Goal: Navigation & Orientation: Find specific page/section

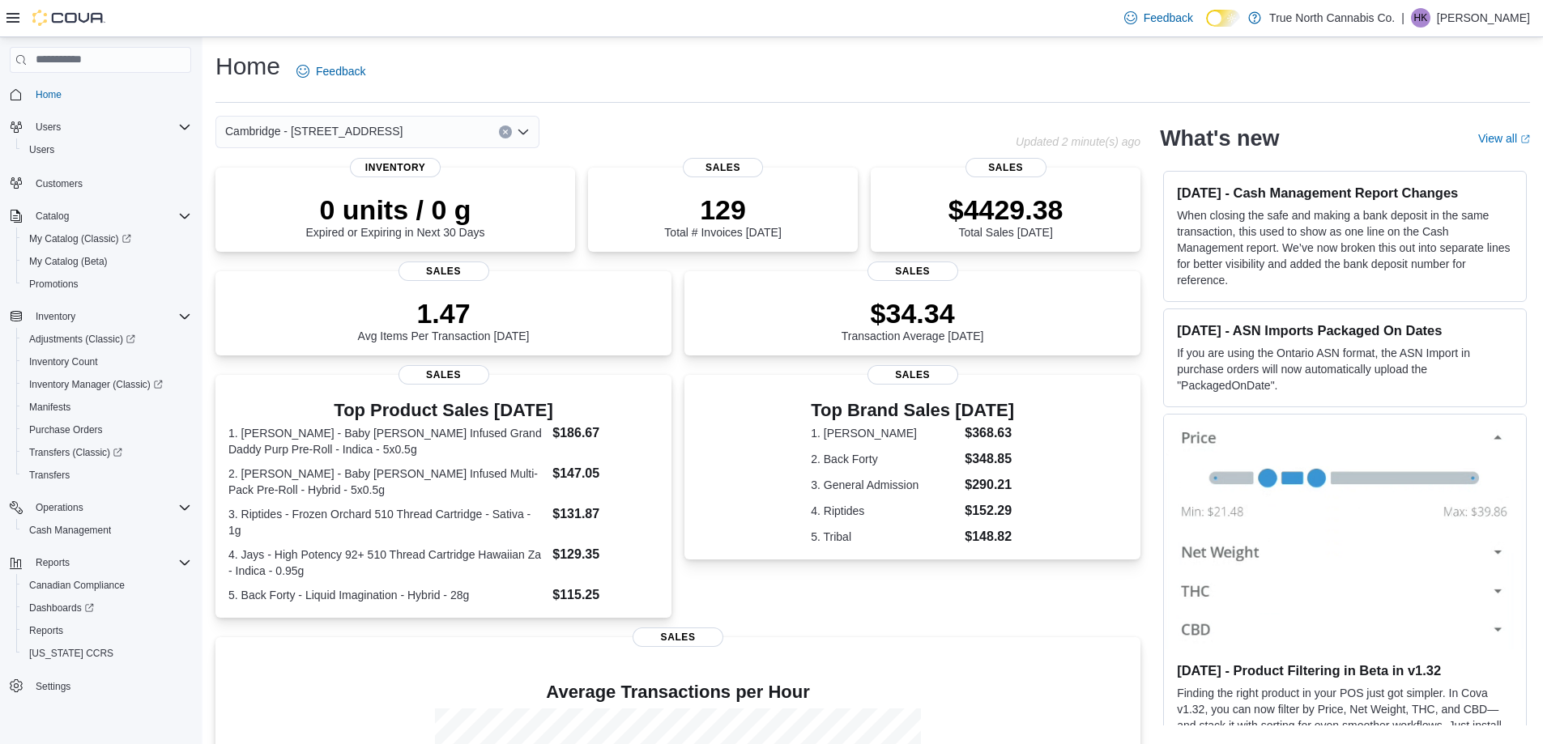
click at [526, 133] on icon "Open list of options" at bounding box center [523, 132] width 13 height 13
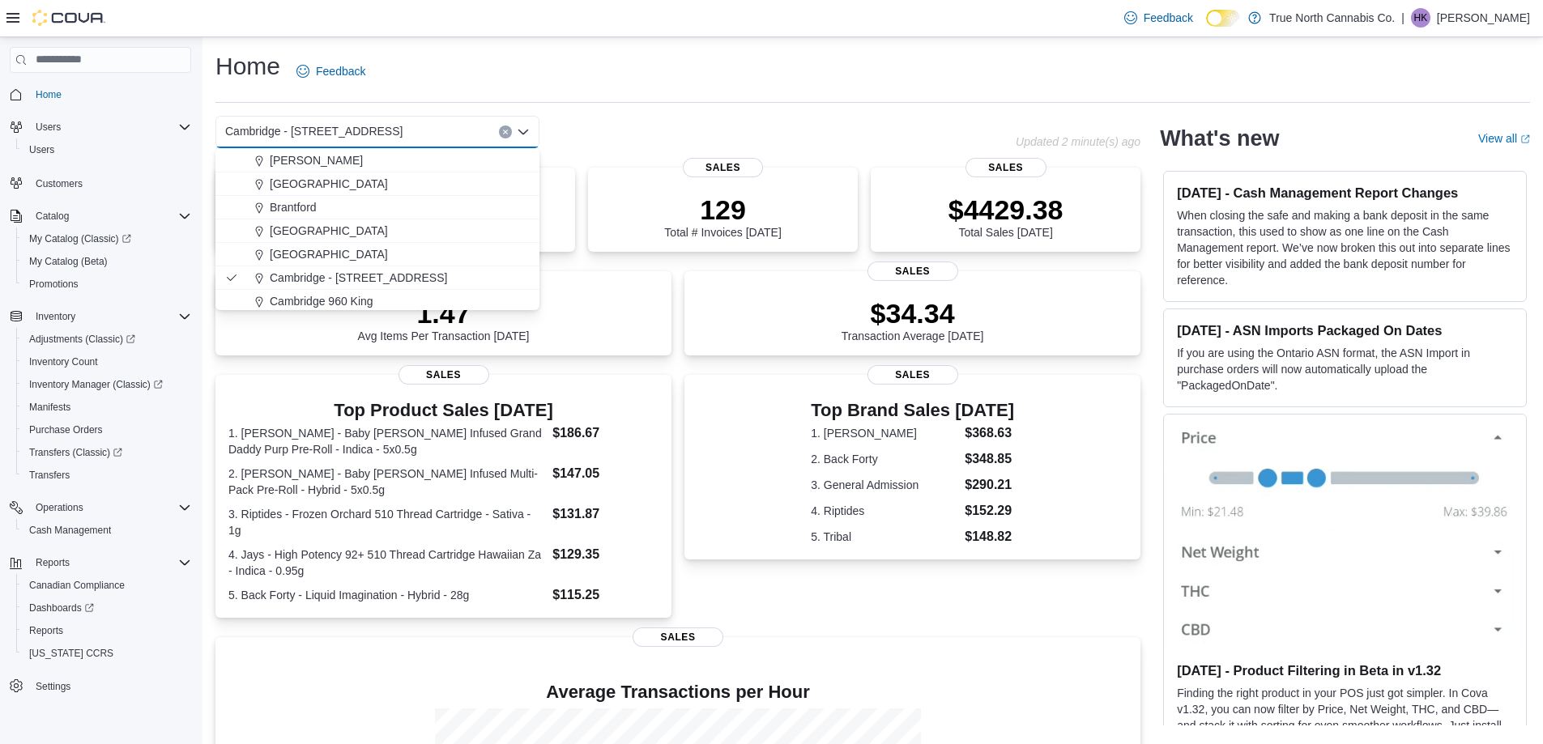
scroll to position [162, 0]
click at [408, 208] on div "Cambridge 960 King" at bounding box center [387, 209] width 285 height 16
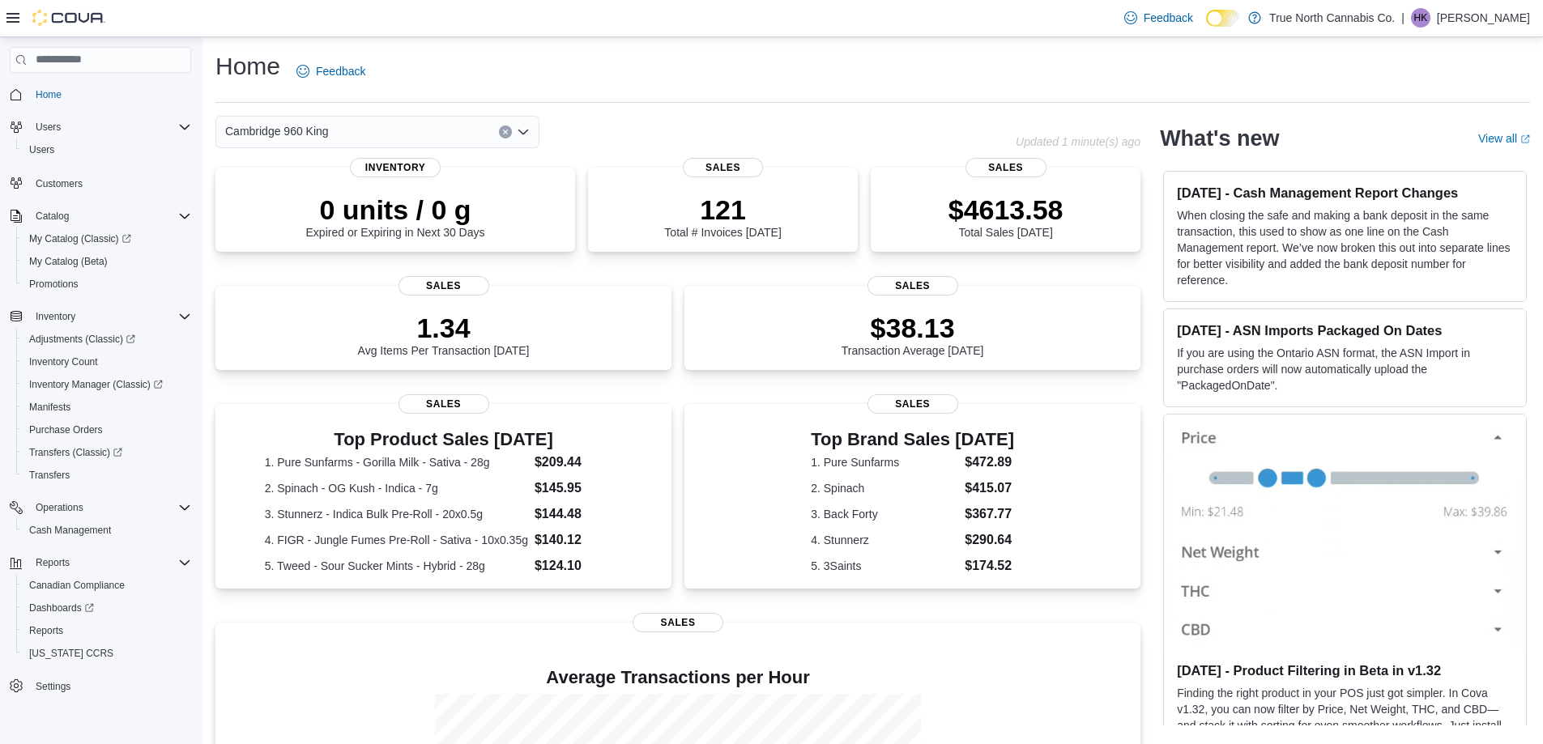
click at [526, 129] on icon "Open list of options" at bounding box center [523, 132] width 13 height 13
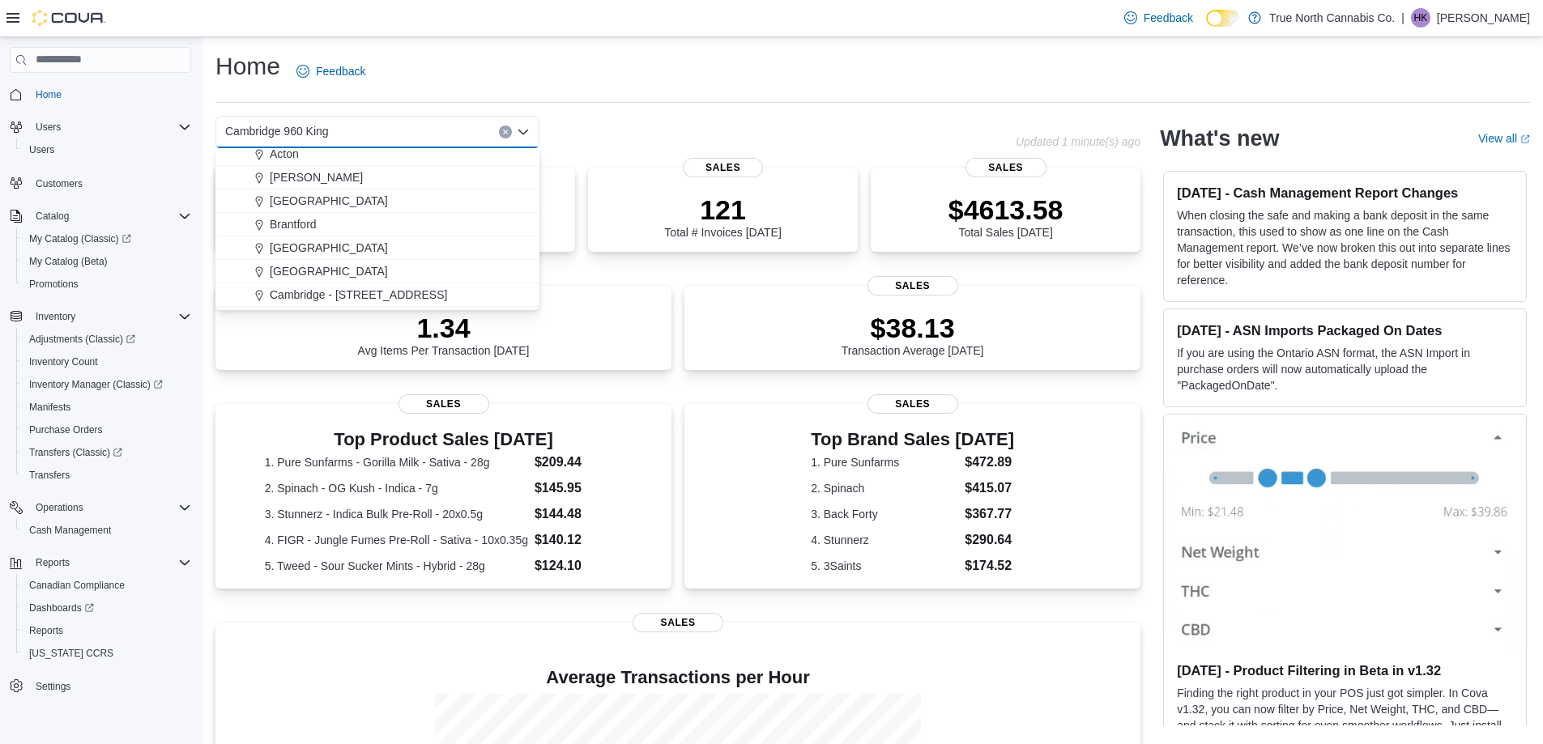
scroll to position [81, 0]
click at [413, 262] on div "Cambridge - [STREET_ADDRESS]" at bounding box center [387, 266] width 285 height 16
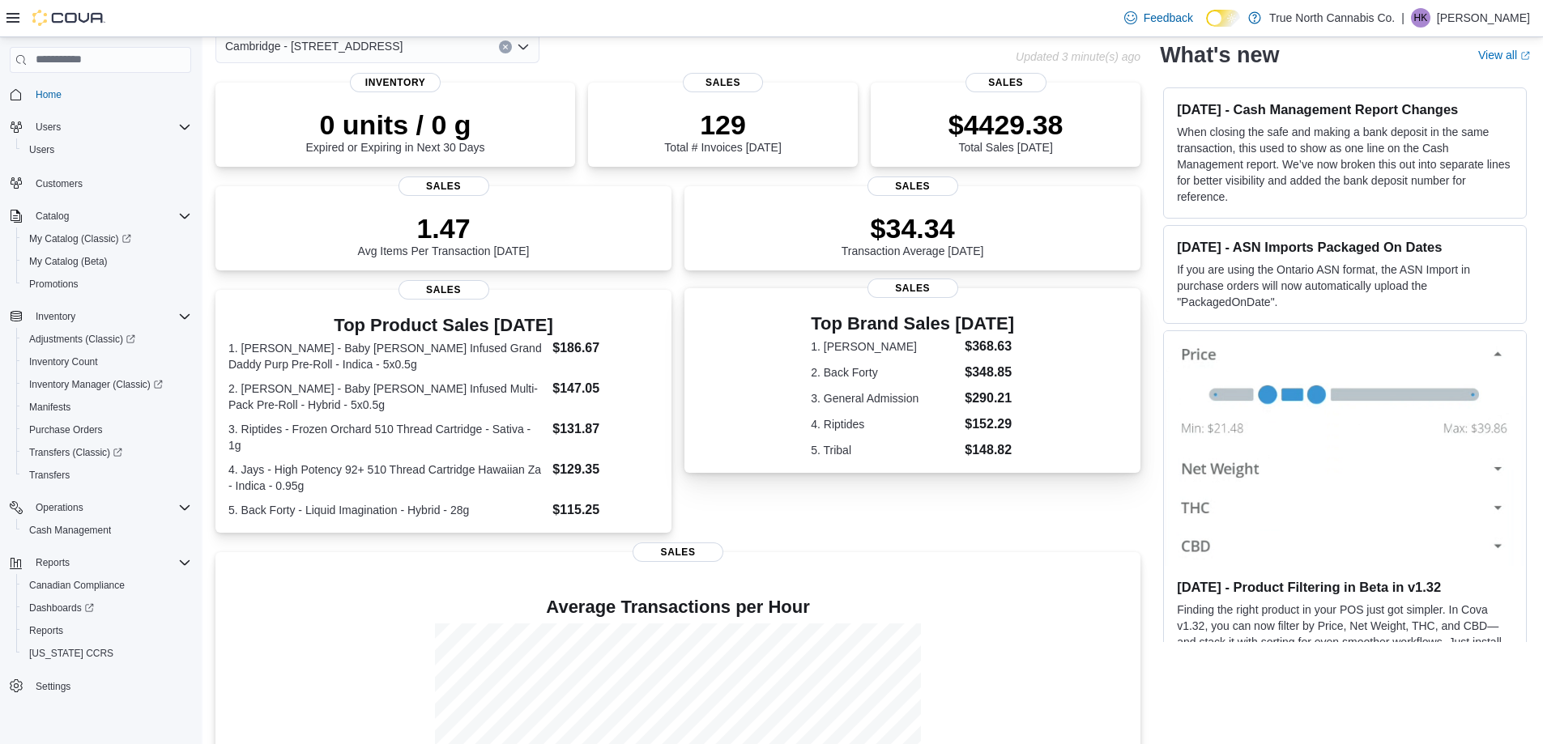
scroll to position [0, 0]
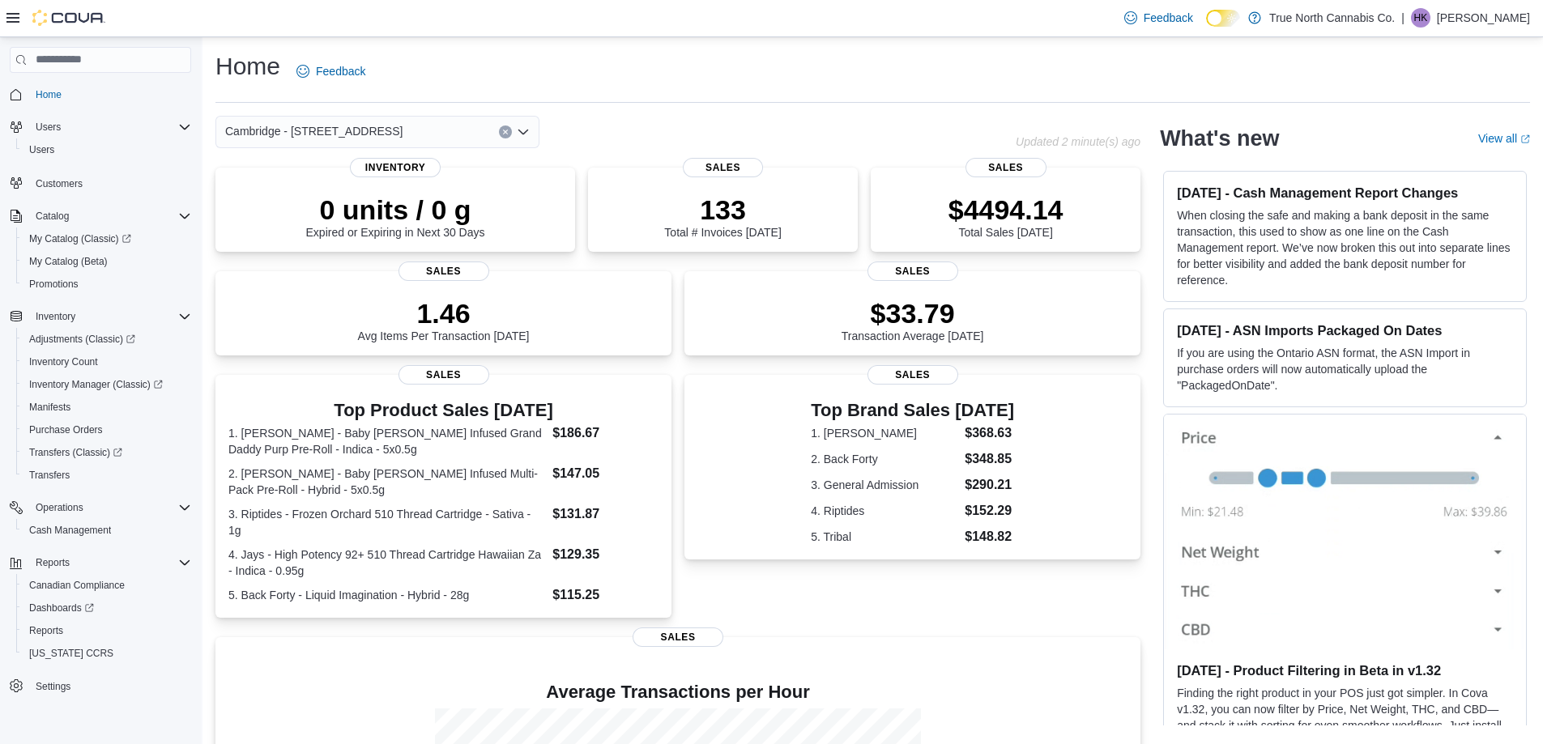
click at [601, 132] on div "Cambridge - [STREET_ADDRESS]" at bounding box center [615, 132] width 800 height 32
click at [69, 354] on span "Inventory Count" at bounding box center [63, 361] width 69 height 19
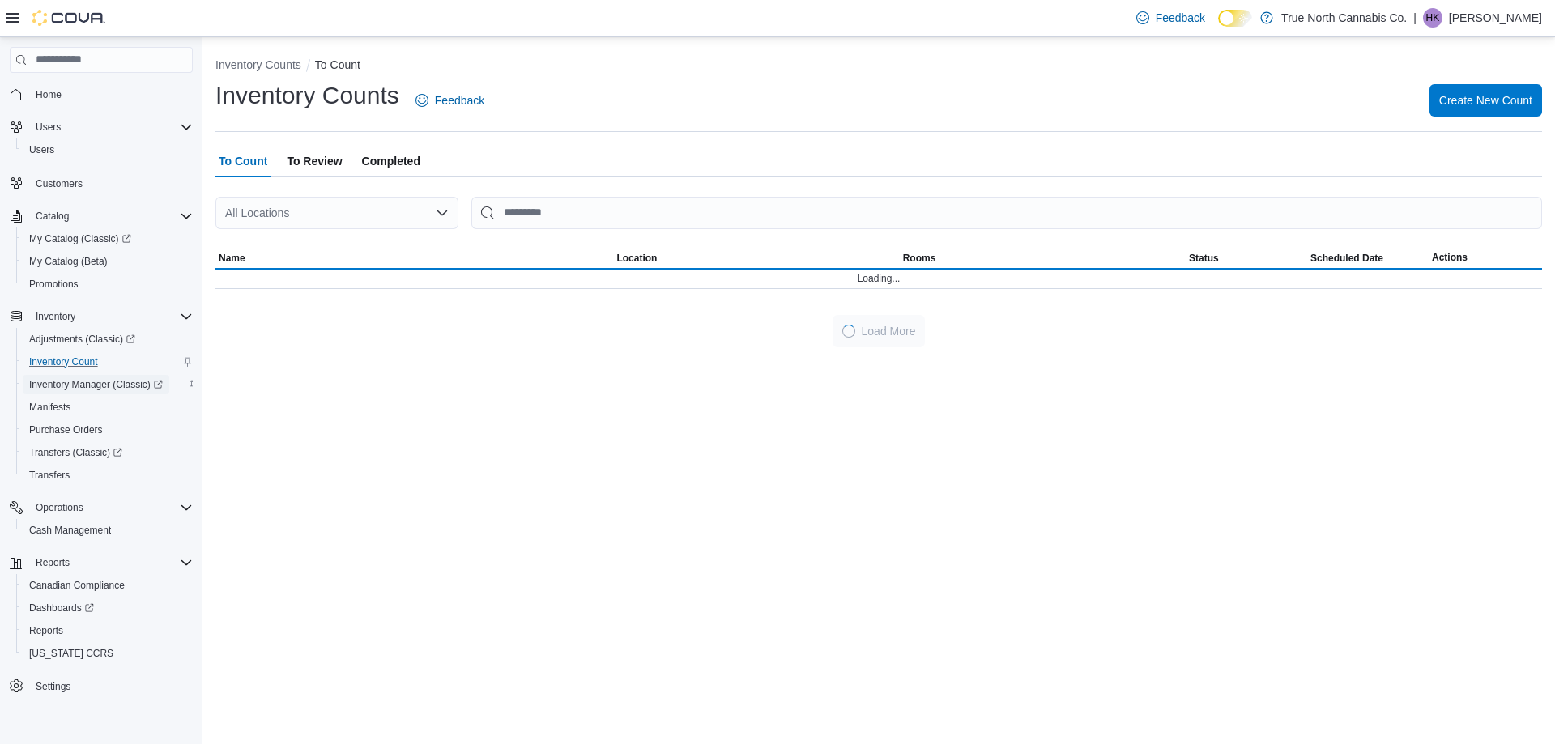
click at [79, 383] on span "Inventory Manager (Classic)" at bounding box center [96, 384] width 134 height 13
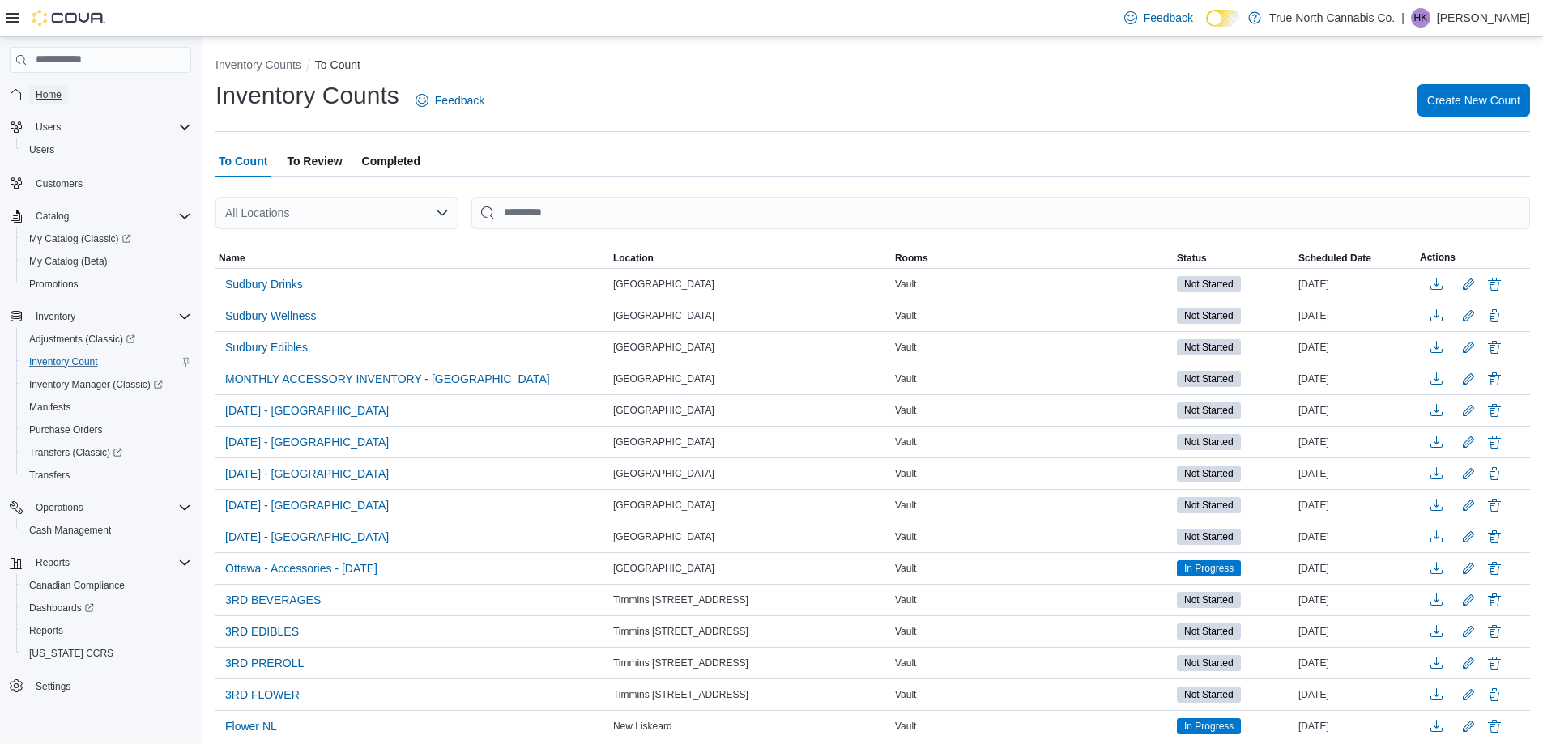
click at [61, 92] on link "Home" at bounding box center [48, 94] width 39 height 19
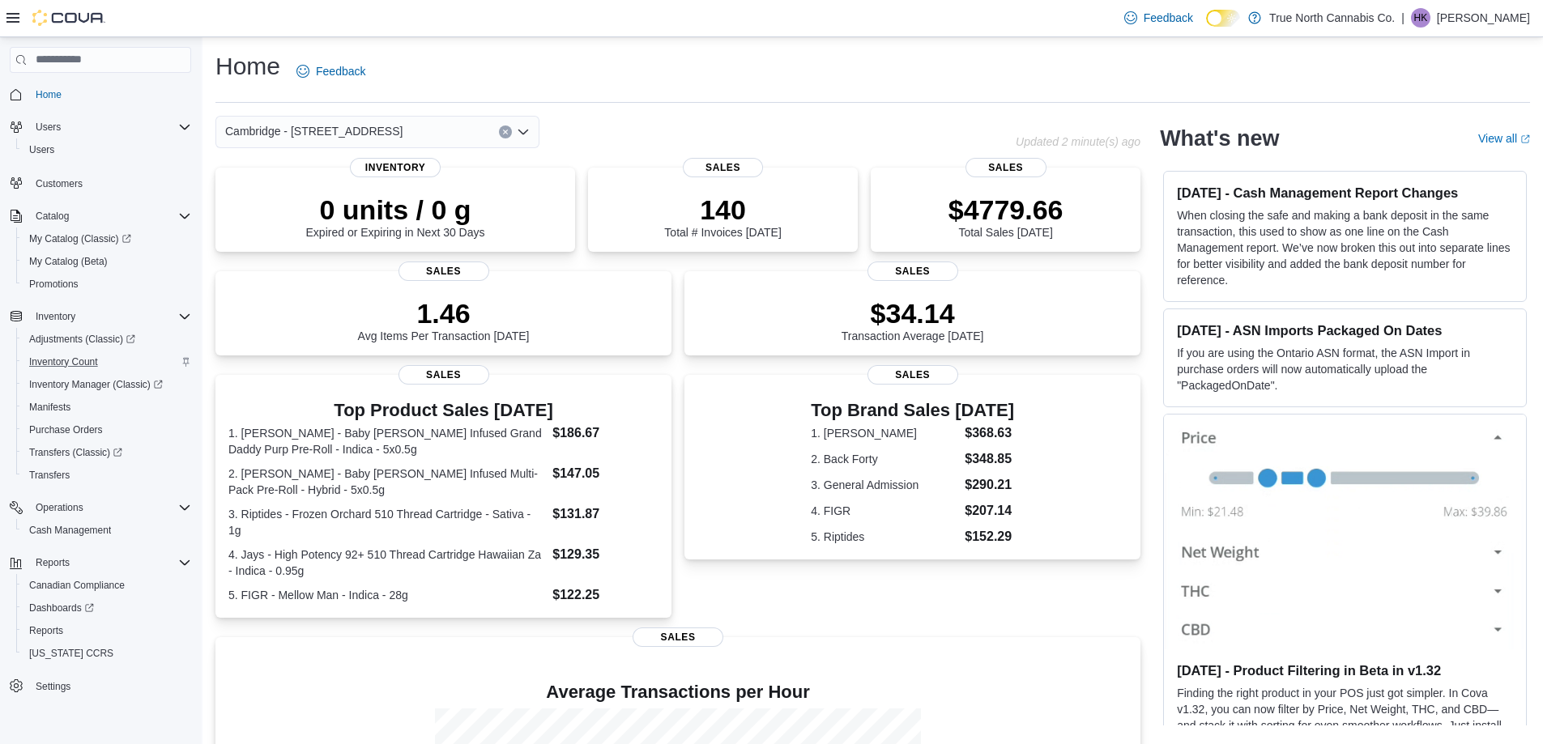
click at [852, 110] on div "Home Feedback Cambridge - [STREET_ADDRESS] Updated 2 minute(s) ago 0 units / 0 …" at bounding box center [872, 507] width 1341 height 940
click at [519, 127] on icon "Open list of options" at bounding box center [523, 132] width 13 height 13
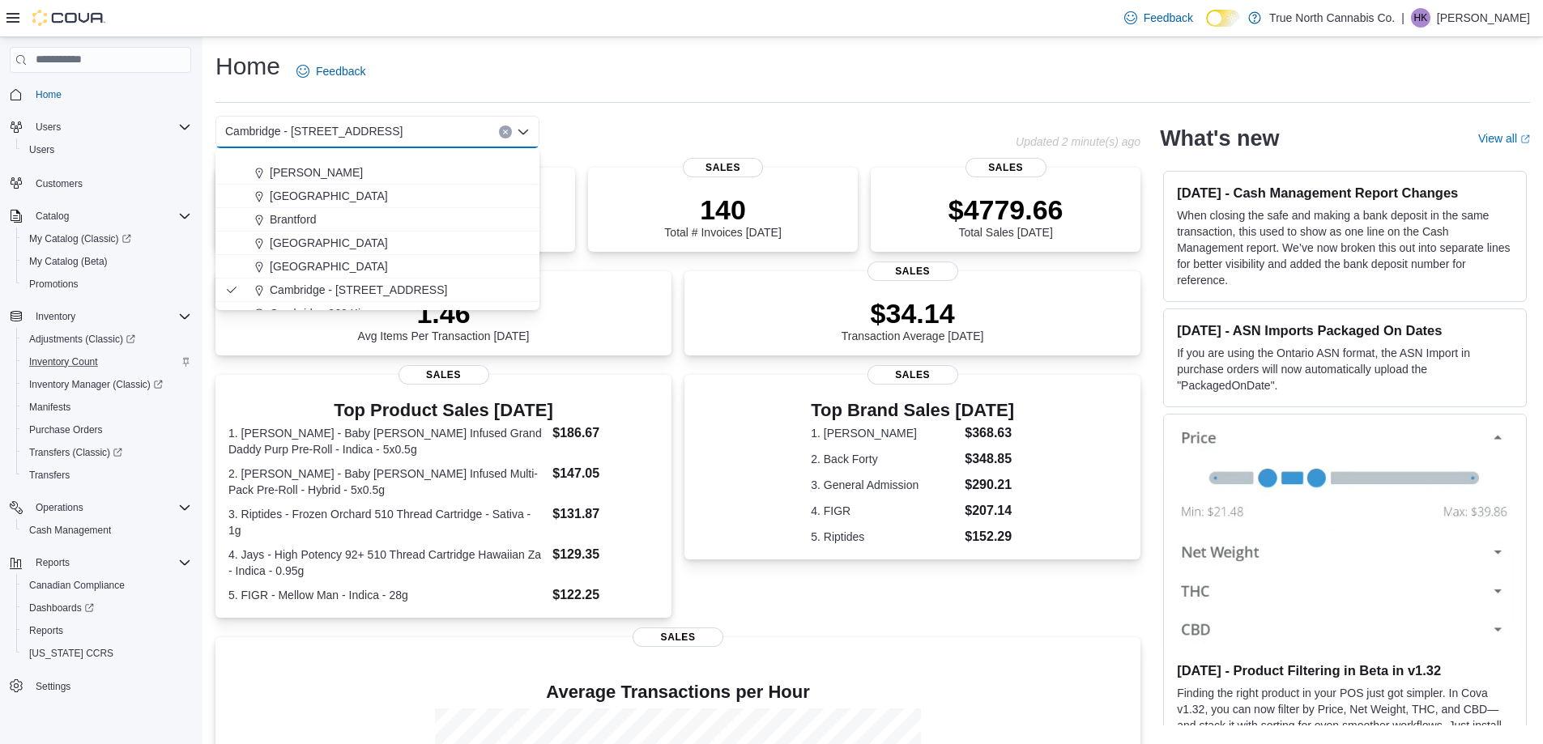
scroll to position [162, 0]
click at [389, 202] on div "Cambridge 960 King" at bounding box center [387, 209] width 285 height 16
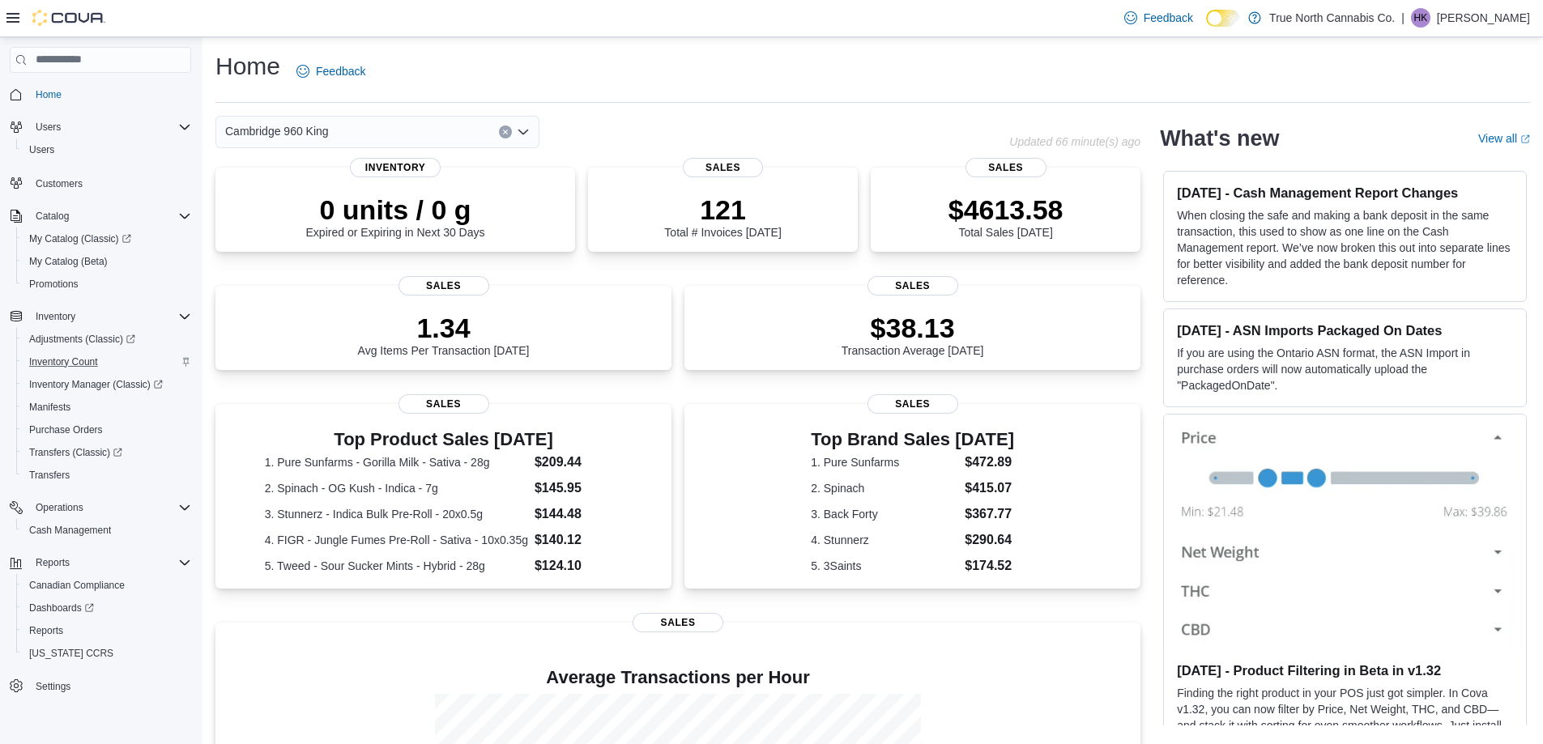
click at [522, 134] on icon "Open list of options" at bounding box center [523, 132] width 10 height 5
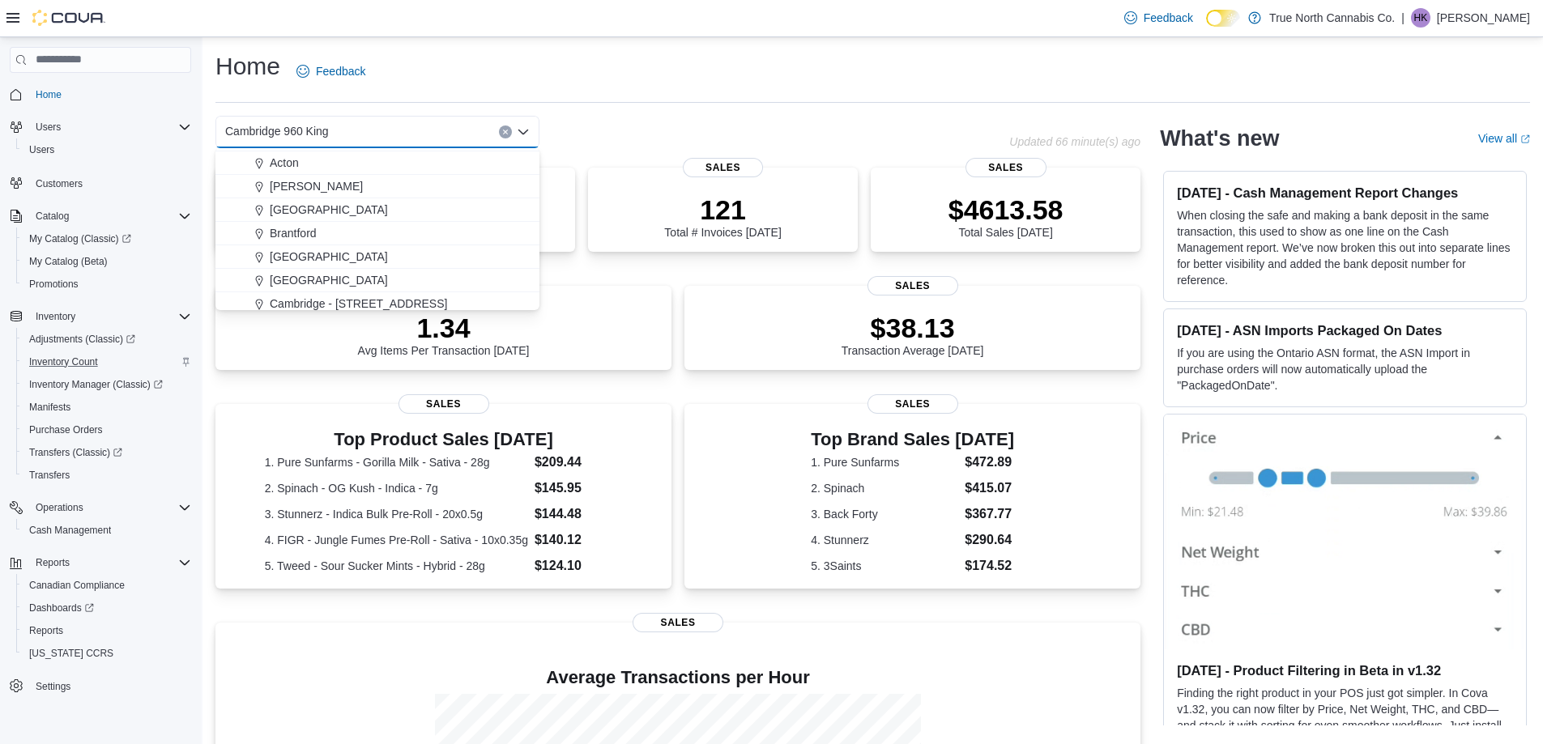
scroll to position [81, 0]
click at [416, 271] on div "Cambridge - [STREET_ADDRESS]" at bounding box center [387, 266] width 285 height 16
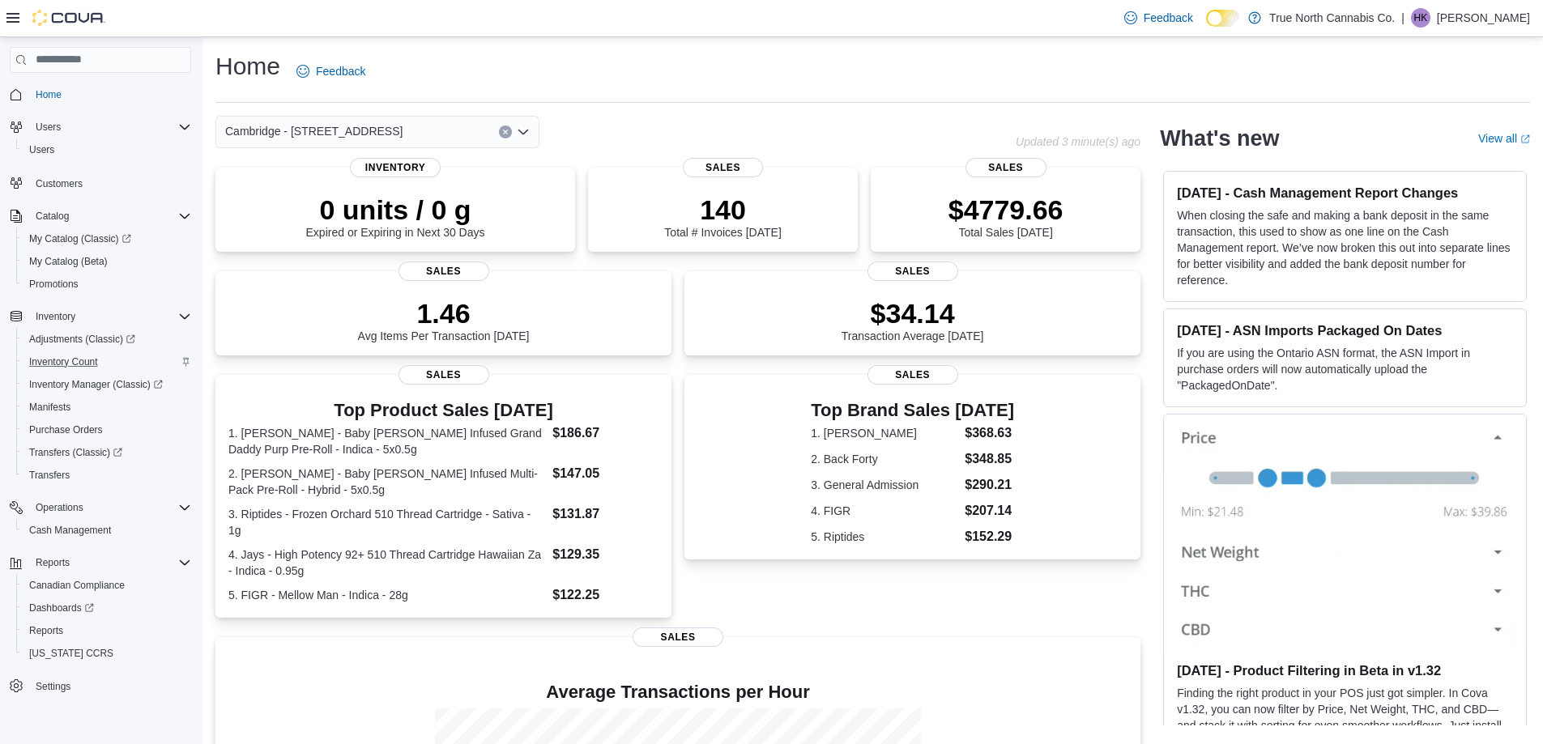
click at [596, 118] on div "Cambridge - [STREET_ADDRESS]" at bounding box center [615, 132] width 800 height 32
